Goal: Transaction & Acquisition: Purchase product/service

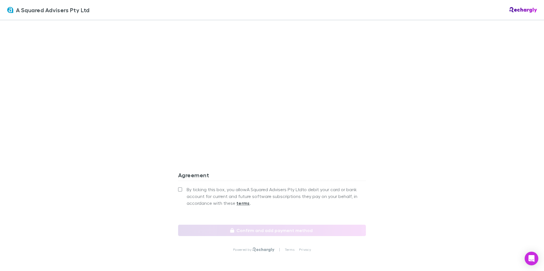
scroll to position [455, 0]
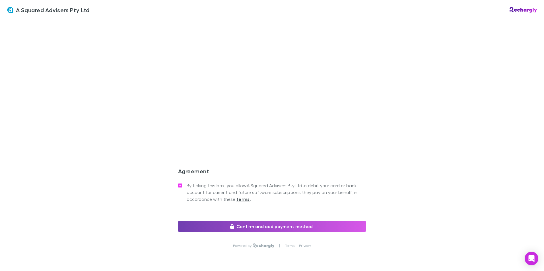
click at [236, 221] on button "Confirm and add payment method" at bounding box center [272, 226] width 188 height 11
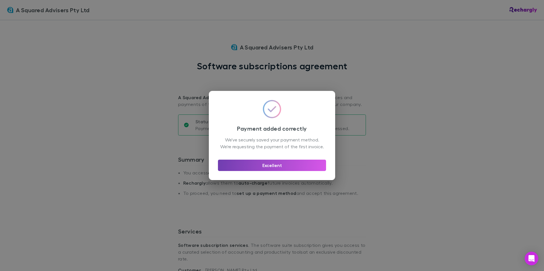
click at [272, 168] on button "Excellent" at bounding box center [272, 165] width 108 height 11
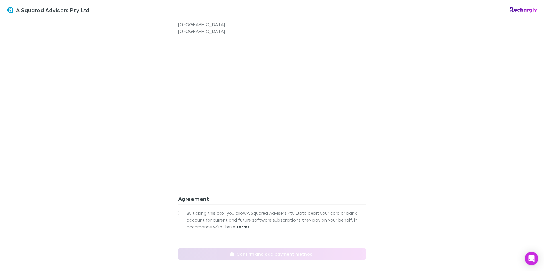
scroll to position [455, 0]
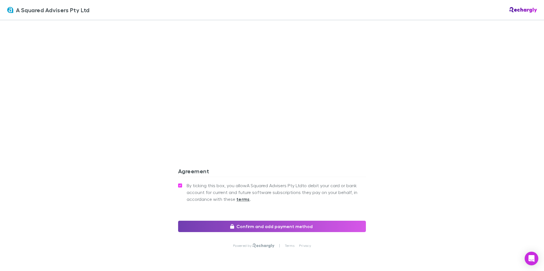
click at [255, 221] on button "Confirm and add payment method" at bounding box center [272, 226] width 188 height 11
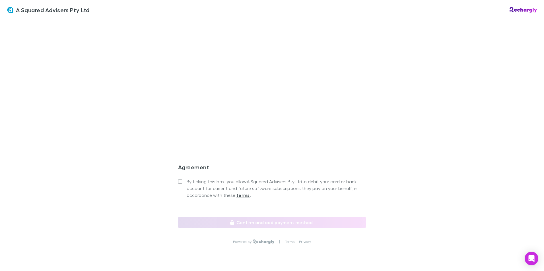
scroll to position [464, 0]
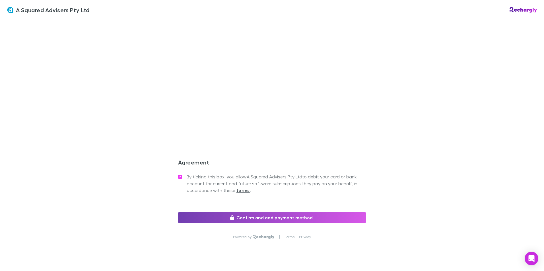
click at [243, 212] on button "Confirm and add payment method" at bounding box center [272, 217] width 188 height 11
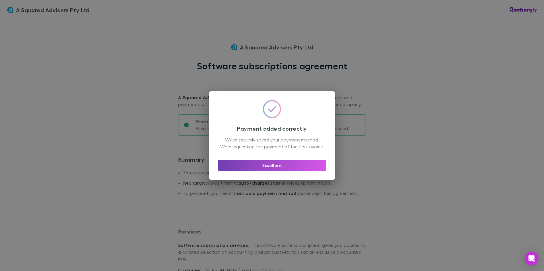
click at [265, 171] on button "Excellent" at bounding box center [272, 165] width 108 height 11
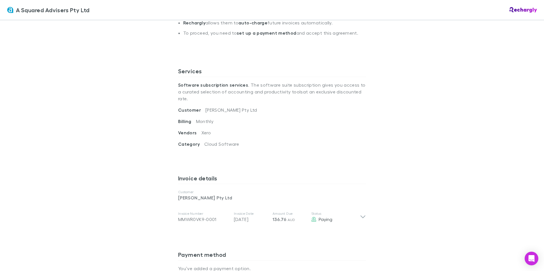
scroll to position [120, 0]
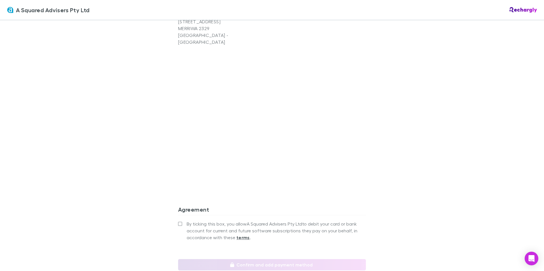
scroll to position [455, 0]
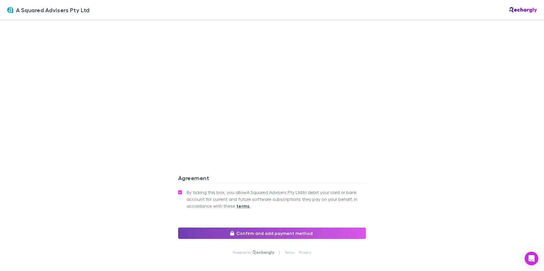
click at [305, 228] on button "Confirm and add payment method" at bounding box center [272, 233] width 188 height 11
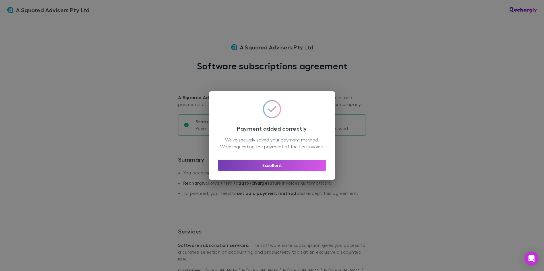
click at [248, 170] on button "Excellent" at bounding box center [272, 165] width 108 height 11
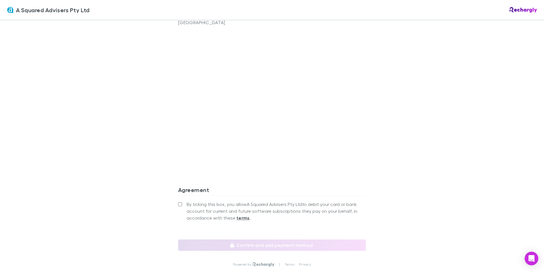
scroll to position [455, 0]
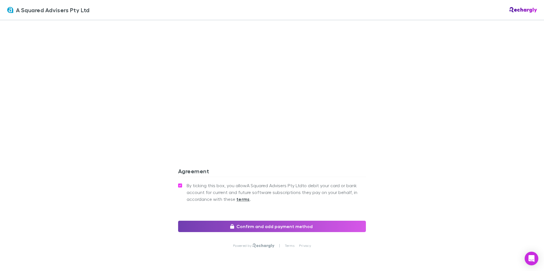
click at [268, 221] on button "Confirm and add payment method" at bounding box center [272, 226] width 188 height 11
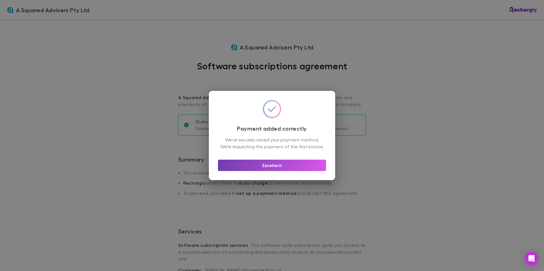
click at [263, 165] on button "Excellent" at bounding box center [272, 165] width 108 height 11
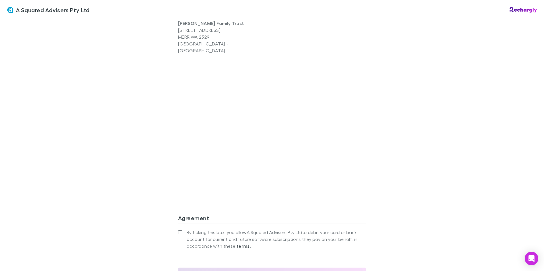
scroll to position [455, 0]
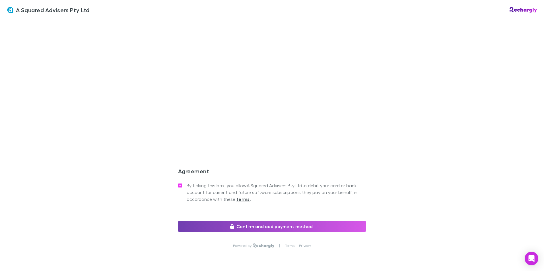
click at [265, 221] on button "Confirm and add payment method" at bounding box center [272, 226] width 188 height 11
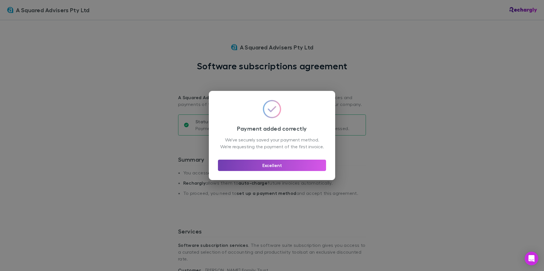
click at [290, 164] on button "Excellent" at bounding box center [272, 165] width 108 height 11
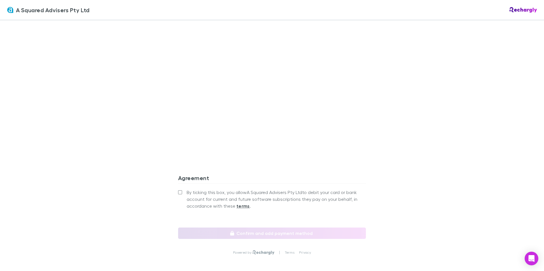
scroll to position [464, 0]
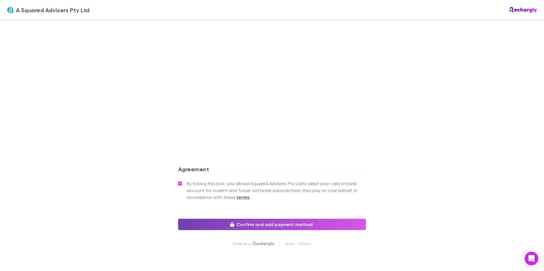
click at [237, 219] on button "Confirm and add payment method" at bounding box center [272, 224] width 188 height 11
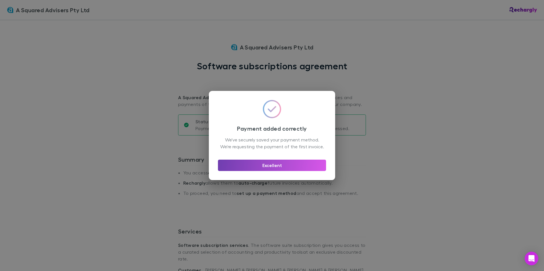
click at [234, 169] on button "Excellent" at bounding box center [272, 165] width 108 height 11
